Goal: Task Accomplishment & Management: Use online tool/utility

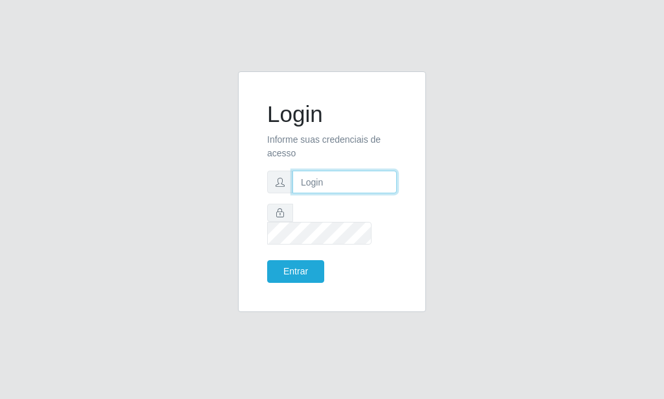
click at [334, 193] on input "text" at bounding box center [344, 182] width 104 height 23
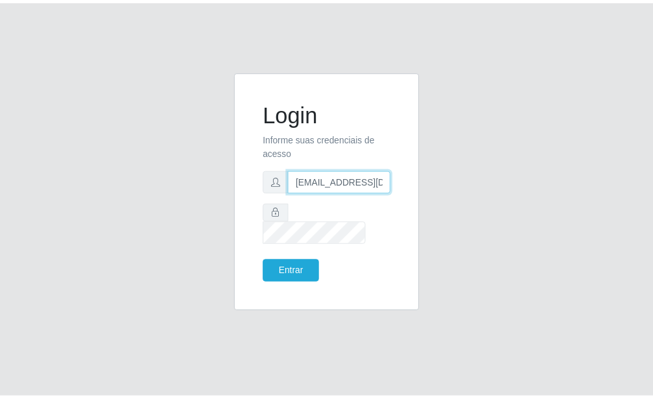
scroll to position [0, 1]
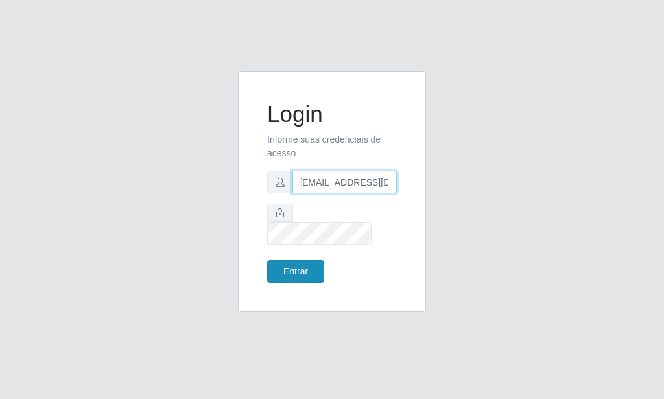
type input "[EMAIL_ADDRESS][DOMAIN_NAME]"
click at [269, 265] on button "Entrar" at bounding box center [295, 271] width 57 height 23
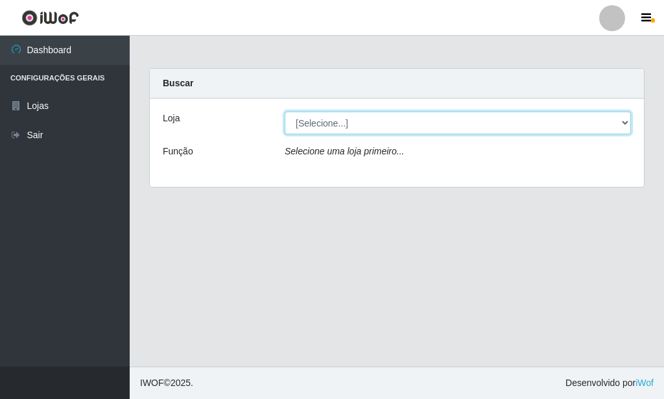
click at [285, 112] on select "[Selecione...] Rede Potiguar 6 - Extremoz" at bounding box center [458, 123] width 346 height 23
select select "80"
click option "Rede Potiguar 6 - Extremoz" at bounding box center [0, 0] width 0 height 0
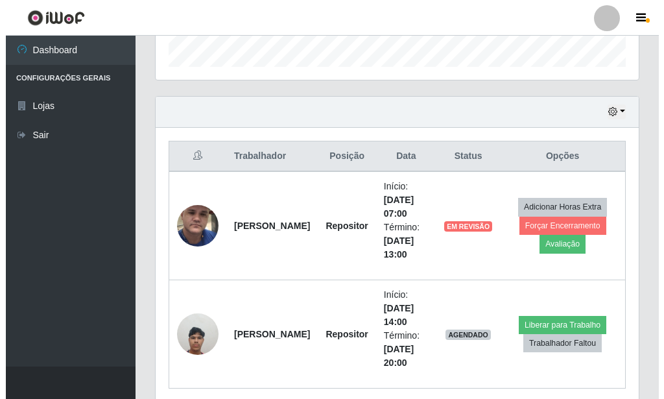
scroll to position [448, 0]
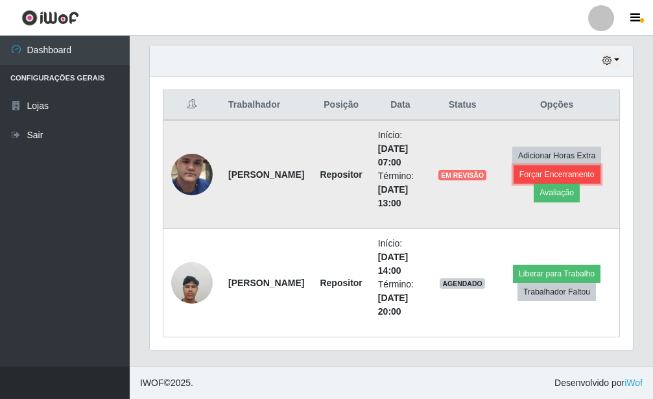
click at [554, 174] on button "Forçar Encerramento" at bounding box center [557, 174] width 87 height 18
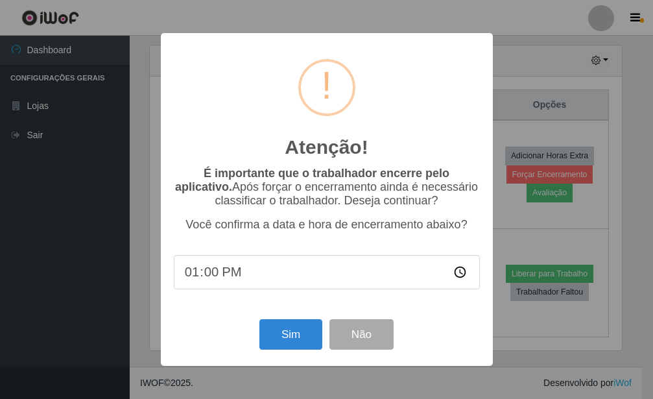
scroll to position [648265, 648051]
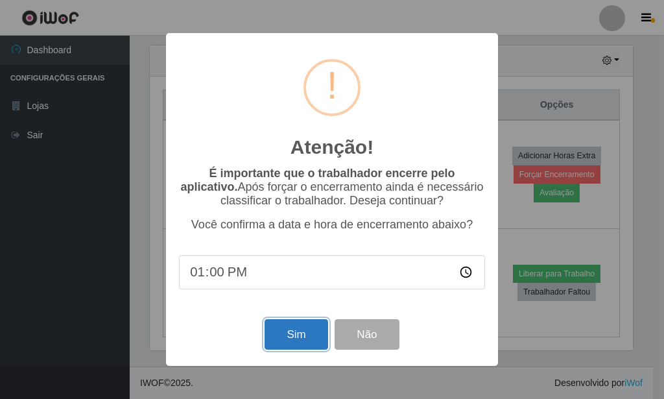
click at [303, 337] on button "Sim" at bounding box center [296, 334] width 63 height 30
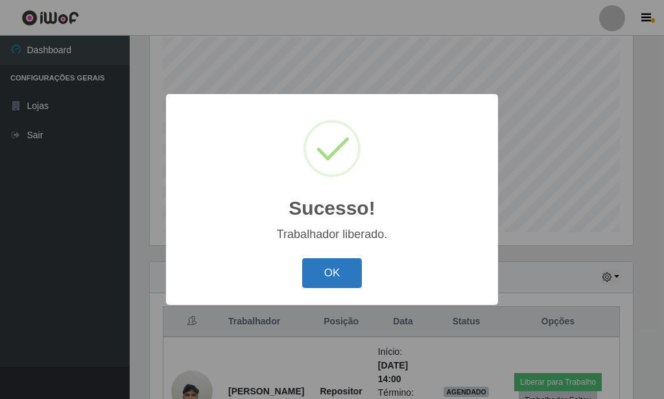
click at [309, 285] on button "OK" at bounding box center [332, 273] width 60 height 30
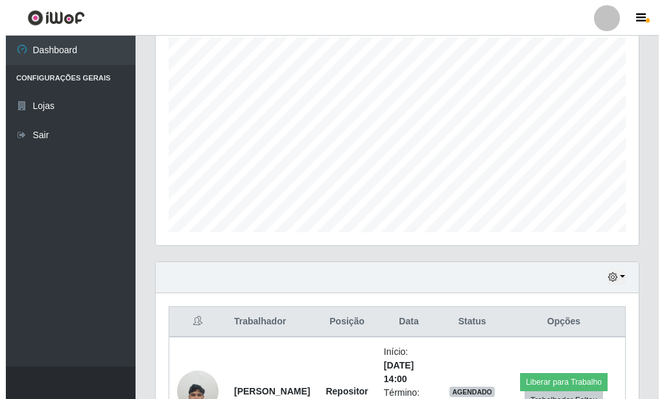
scroll to position [340, 0]
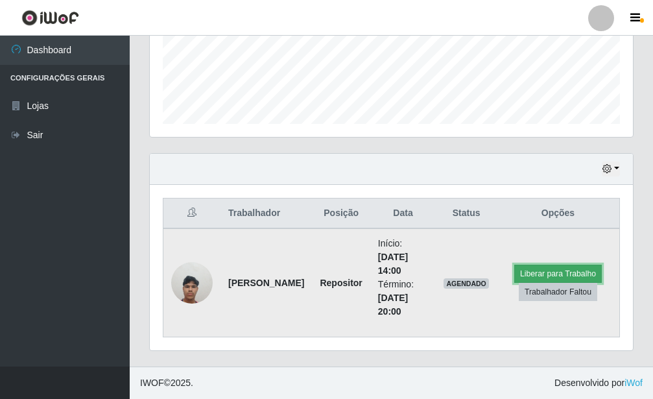
click at [540, 270] on button "Liberar para Trabalho" at bounding box center [558, 274] width 88 height 18
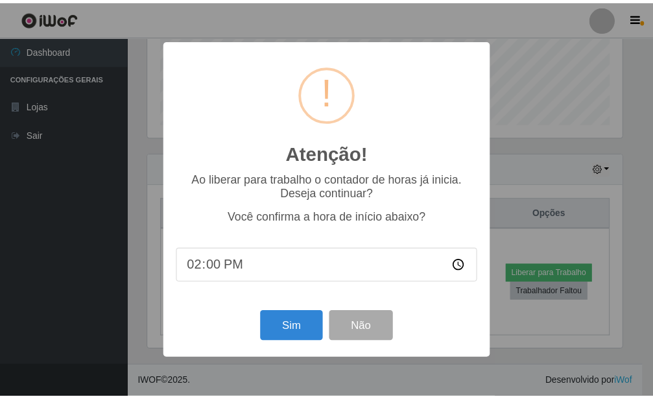
scroll to position [648265, 648051]
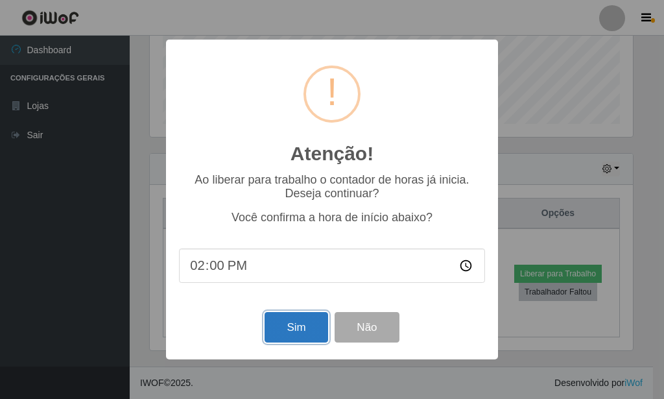
click at [307, 328] on button "Sim" at bounding box center [296, 327] width 63 height 30
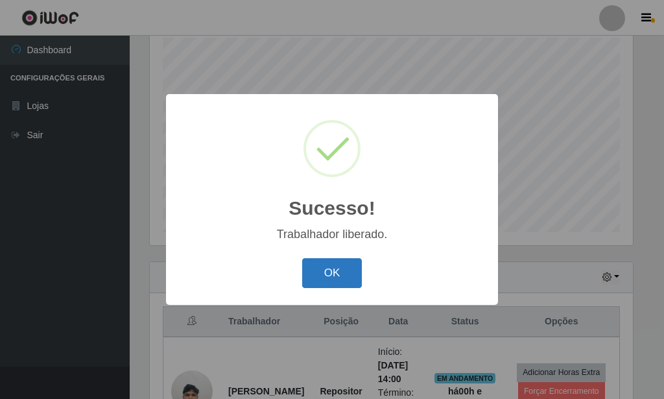
click at [340, 276] on button "OK" at bounding box center [332, 273] width 60 height 30
